Goal: Task Accomplishment & Management: Manage account settings

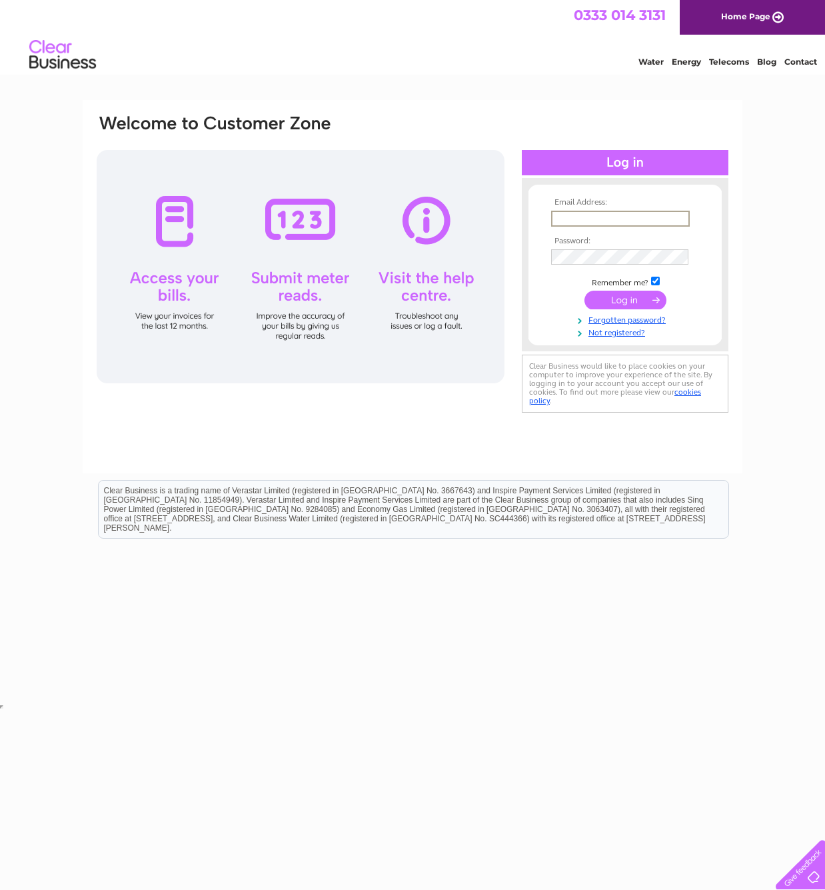
type input "[EMAIL_ADDRESS][DOMAIN_NAME]"
click at [634, 299] on input "submit" at bounding box center [626, 300] width 82 height 19
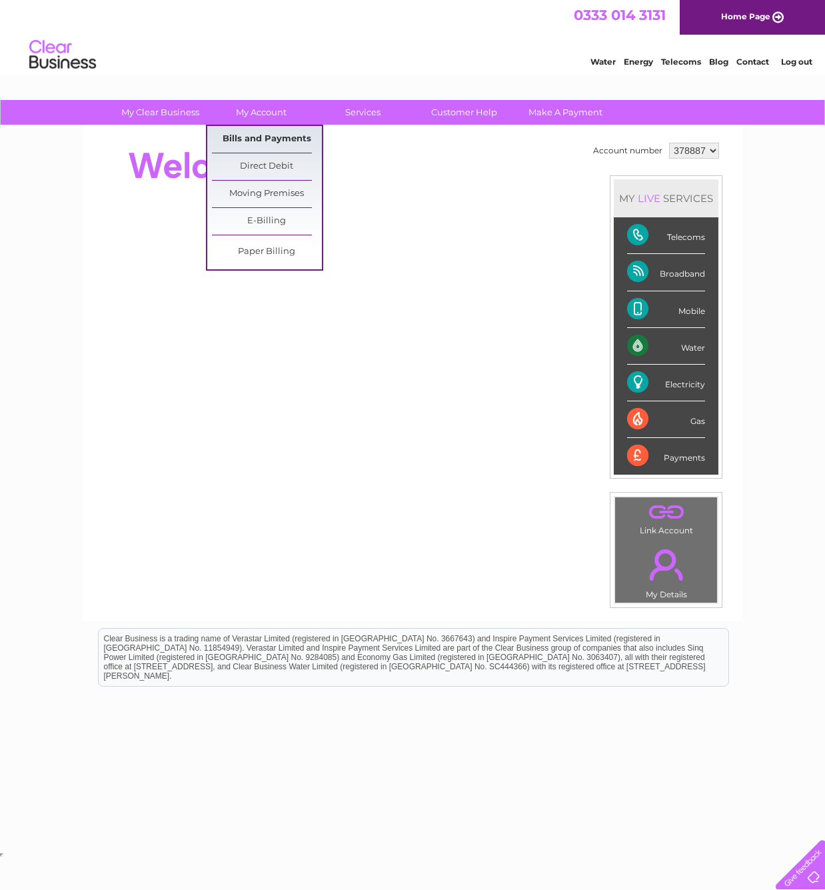
click at [267, 137] on link "Bills and Payments" at bounding box center [267, 139] width 110 height 27
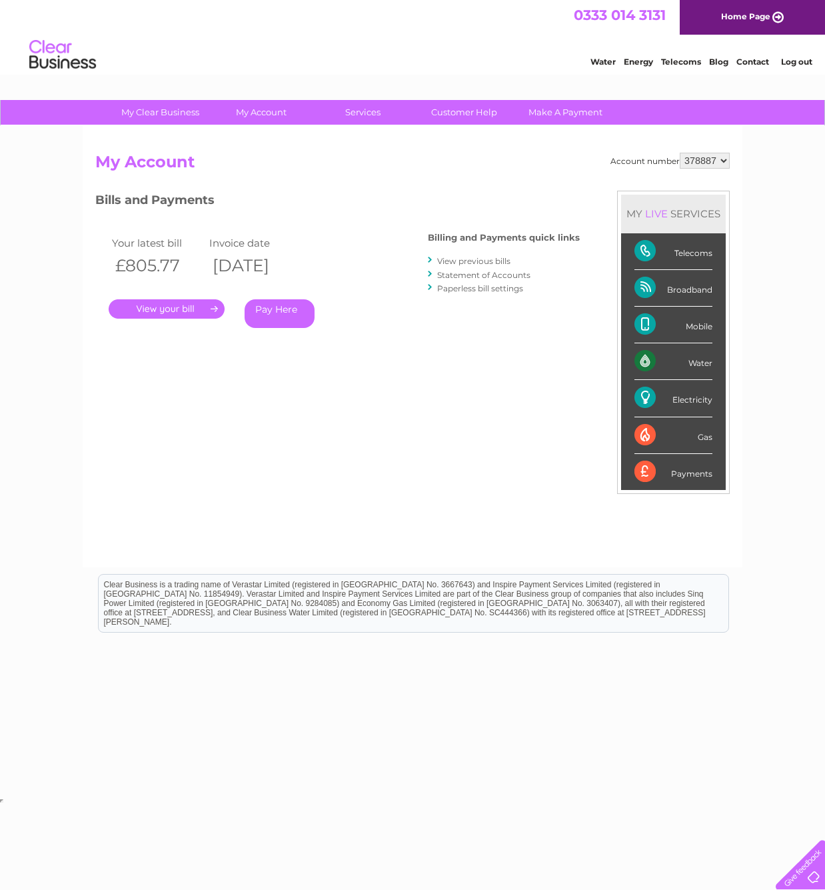
click at [174, 309] on link "." at bounding box center [167, 308] width 116 height 19
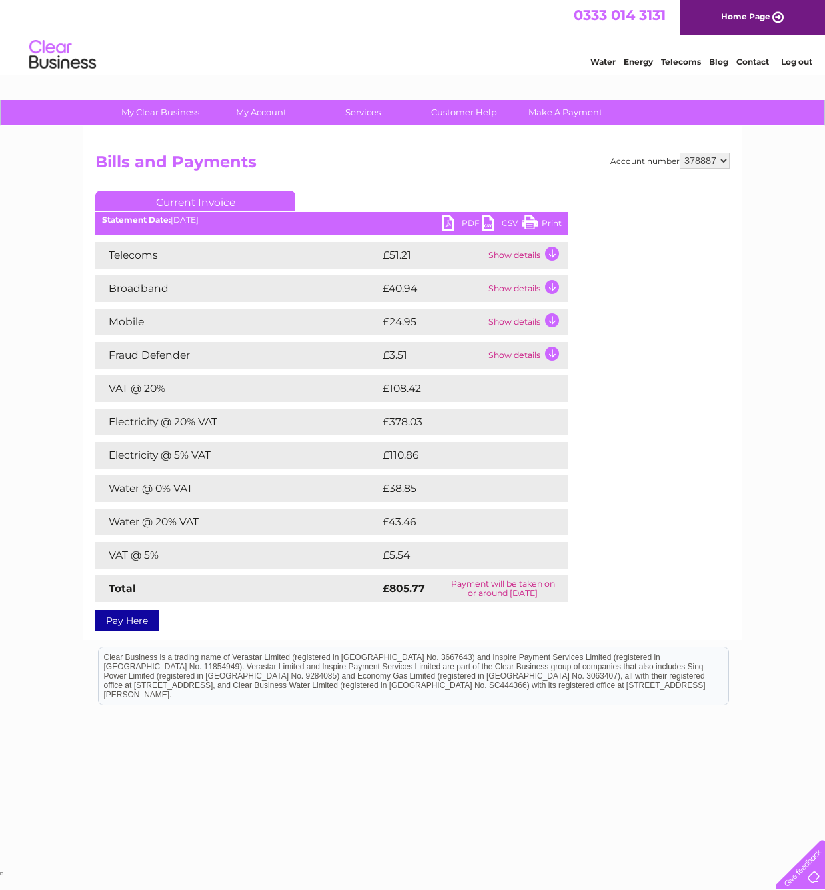
click at [461, 222] on link "PDF" at bounding box center [462, 224] width 40 height 19
